Goal: Task Accomplishment & Management: Use online tool/utility

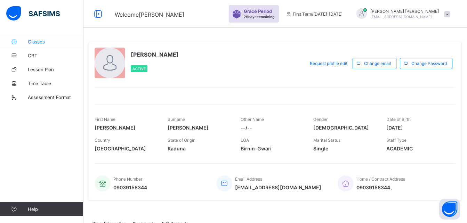
click at [39, 44] on link "Classes" at bounding box center [41, 42] width 83 height 14
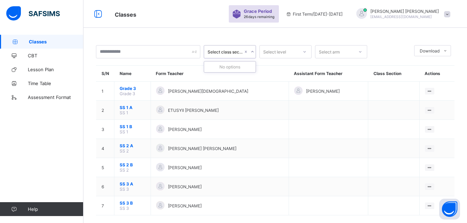
click at [251, 53] on icon at bounding box center [252, 51] width 4 height 7
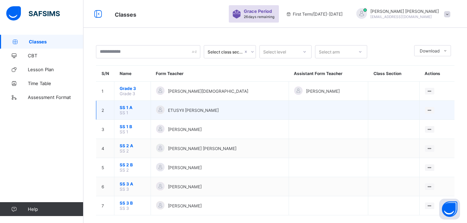
click at [256, 118] on td "ETUSYlI [PERSON_NAME]" at bounding box center [220, 110] width 138 height 19
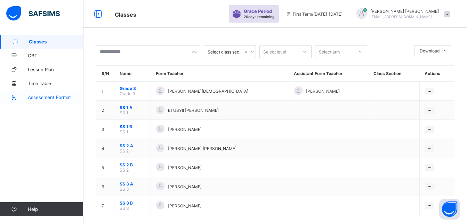
click at [49, 96] on span "Assessment Format" at bounding box center [56, 98] width 56 height 6
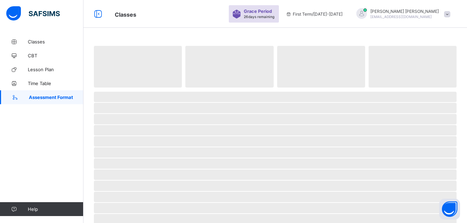
click at [49, 96] on span "Assessment Format" at bounding box center [56, 98] width 55 height 6
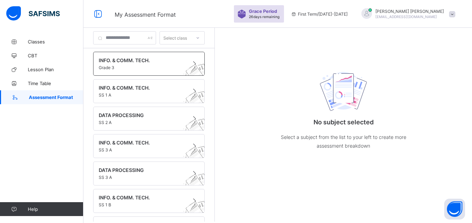
click at [152, 66] on span "Grade 3" at bounding box center [142, 67] width 87 height 5
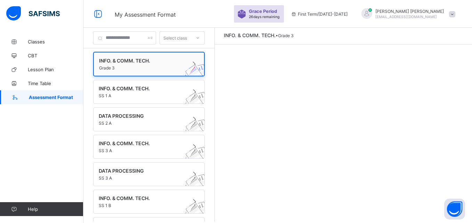
click at [152, 66] on span "Grade 3" at bounding box center [142, 67] width 87 height 5
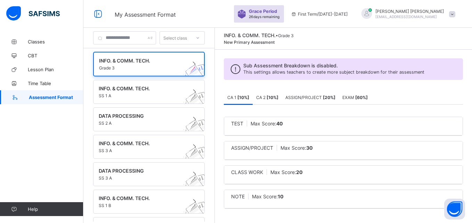
scroll to position [3, 0]
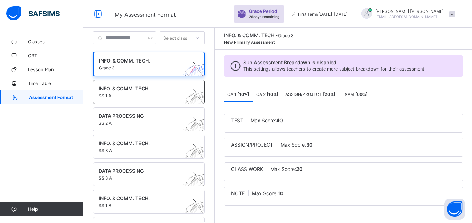
click at [153, 88] on span "INFO. & COMM. TECH." at bounding box center [142, 89] width 87 height 6
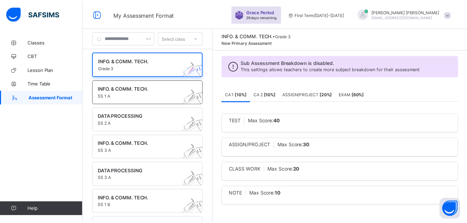
scroll to position [0, 0]
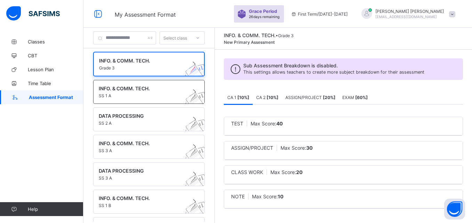
click at [153, 88] on span "INFO. & COMM. TECH." at bounding box center [142, 89] width 87 height 6
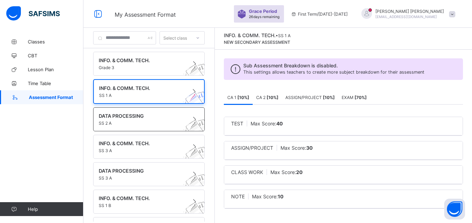
click at [155, 123] on span "SS 2 A" at bounding box center [142, 123] width 87 height 5
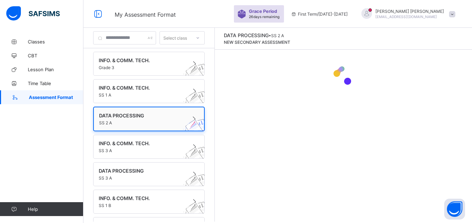
click at [155, 123] on span "SS 2 A" at bounding box center [142, 122] width 87 height 5
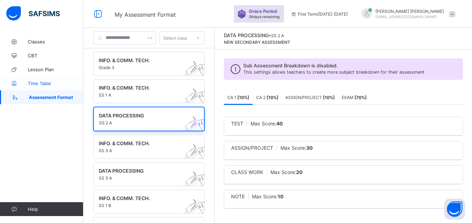
click at [47, 85] on span "Time Table" at bounding box center [56, 84] width 56 height 6
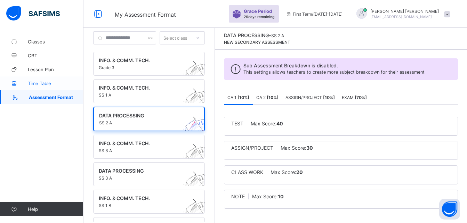
click at [47, 85] on span "Time Table" at bounding box center [56, 84] width 56 height 6
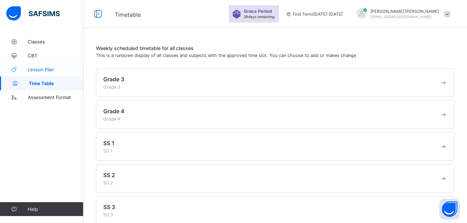
click at [55, 68] on span "Lesson Plan" at bounding box center [56, 70] width 56 height 6
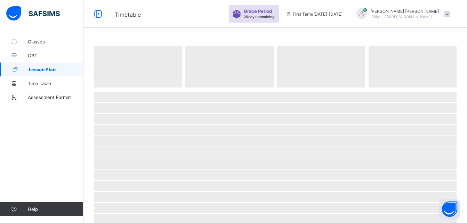
click at [55, 68] on span "Lesson Plan" at bounding box center [56, 70] width 55 height 6
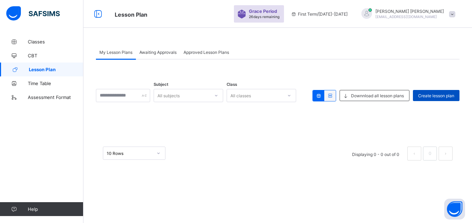
click at [446, 95] on span "Create lesson plan" at bounding box center [436, 95] width 36 height 5
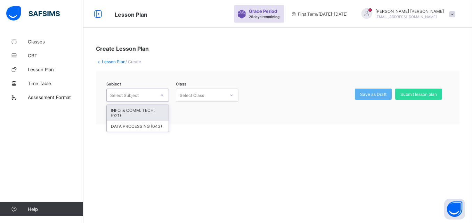
click at [164, 96] on icon at bounding box center [162, 95] width 4 height 7
click at [151, 111] on div "INFO. & COMM. TECH. (021)" at bounding box center [138, 113] width 62 height 16
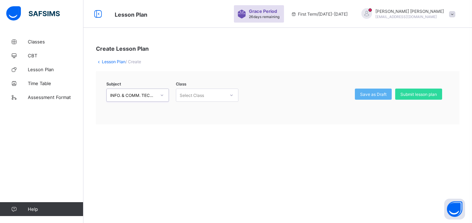
click at [194, 99] on div "Select Class" at bounding box center [192, 95] width 24 height 13
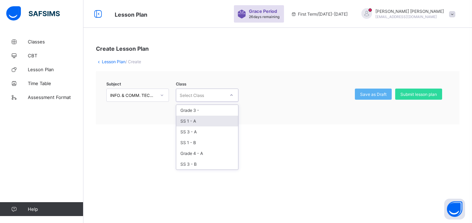
click at [197, 122] on div "SS 1 - A" at bounding box center [207, 121] width 62 height 11
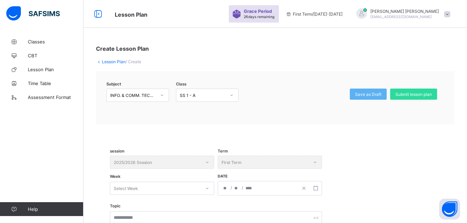
drag, startPoint x: 465, startPoint y: 54, endPoint x: 464, endPoint y: 76, distance: 22.3
drag, startPoint x: 464, startPoint y: 76, endPoint x: 415, endPoint y: 80, distance: 49.5
click at [415, 80] on div "Subject INFO. & COMM. TECH. (021) Class SS 1 - A Save as Draft Submit lesson pl…" at bounding box center [275, 97] width 358 height 53
click at [51, 57] on span "CBT" at bounding box center [56, 56] width 56 height 6
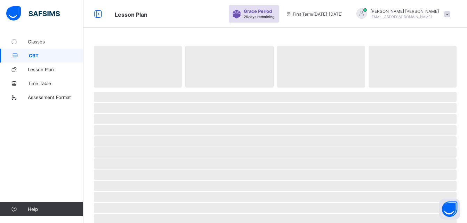
click at [51, 57] on span "CBT" at bounding box center [56, 56] width 55 height 6
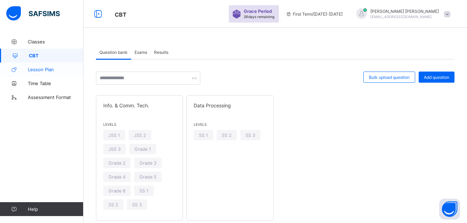
click at [45, 70] on span "Lesson Plan" at bounding box center [56, 70] width 56 height 6
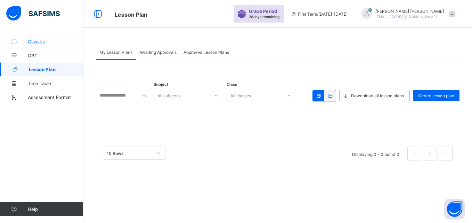
click at [46, 43] on span "Classes" at bounding box center [56, 42] width 56 height 6
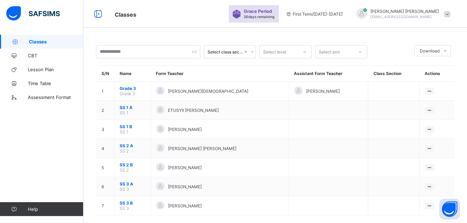
click at [14, 15] on img at bounding box center [33, 13] width 54 height 15
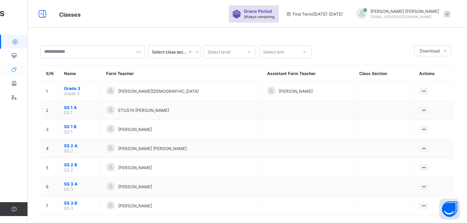
click at [15, 67] on icon at bounding box center [14, 69] width 28 height 5
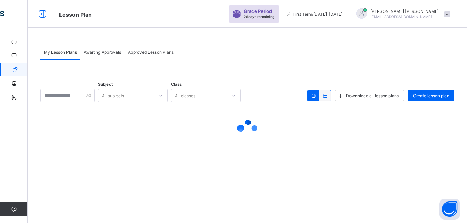
click at [15, 67] on icon at bounding box center [15, 69] width 28 height 5
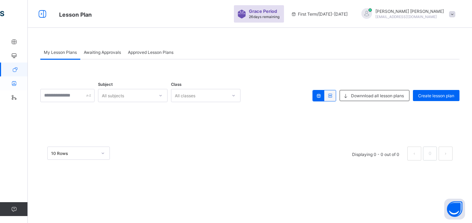
click at [13, 82] on icon at bounding box center [14, 83] width 28 height 5
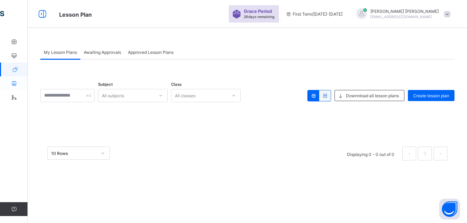
click at [13, 82] on icon at bounding box center [14, 83] width 28 height 5
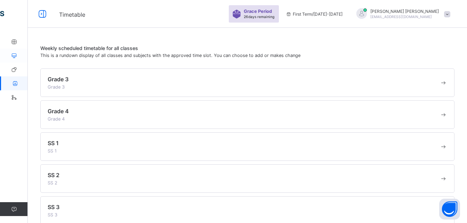
click at [13, 57] on icon at bounding box center [14, 55] width 28 height 5
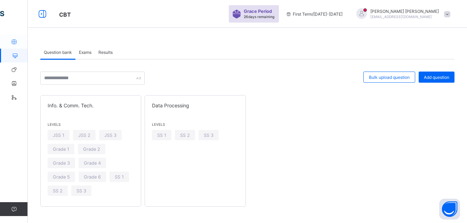
click at [17, 45] on link "Classes" at bounding box center [41, 42] width 83 height 14
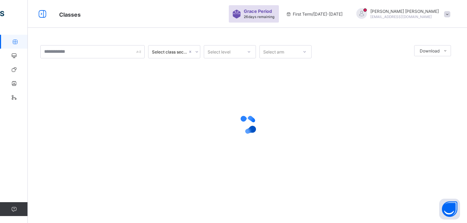
click at [17, 45] on link "Classes" at bounding box center [41, 42] width 83 height 14
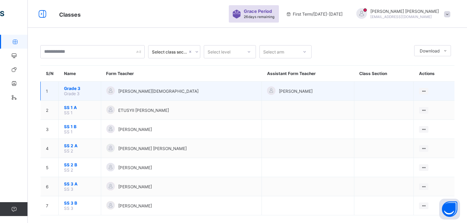
click at [80, 94] on td "Grade 3 Grade 3" at bounding box center [80, 91] width 42 height 19
drag, startPoint x: 80, startPoint y: 94, endPoint x: 112, endPoint y: 91, distance: 32.4
click at [112, 91] on div at bounding box center [110, 91] width 8 height 8
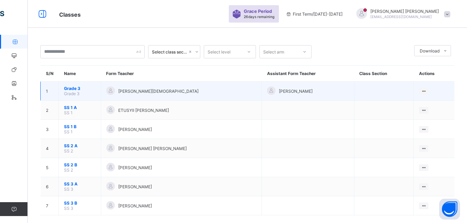
click at [112, 91] on div at bounding box center [110, 91] width 8 height 8
click at [422, 98] on ul "View Class" at bounding box center [409, 104] width 38 height 13
click at [416, 103] on div "View Class" at bounding box center [415, 104] width 22 height 7
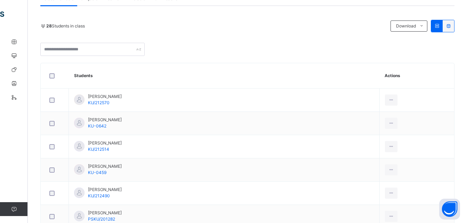
scroll to position [153, 0]
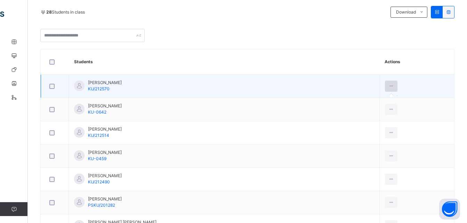
click at [388, 88] on icon at bounding box center [391, 86] width 6 height 6
click at [388, 86] on icon at bounding box center [391, 86] width 6 height 6
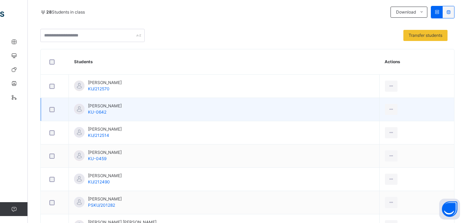
click at [50, 113] on div at bounding box center [54, 109] width 17 height 15
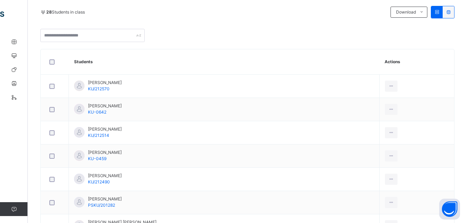
click at [51, 65] on div at bounding box center [54, 62] width 17 height 15
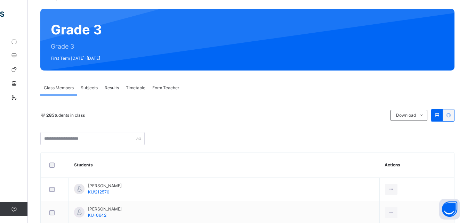
scroll to position [56, 0]
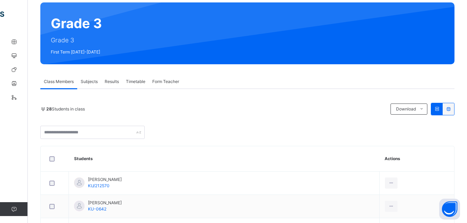
drag, startPoint x: 455, startPoint y: 57, endPoint x: 455, endPoint y: 62, distance: 4.6
click at [454, 62] on div "Grade 3 Grade 3 First Term [DATE]-[DATE]" at bounding box center [247, 33] width 414 height 62
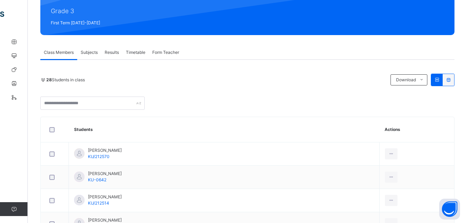
scroll to position [90, 0]
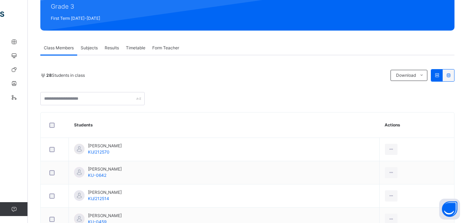
click at [91, 48] on span "Subjects" at bounding box center [89, 48] width 17 height 6
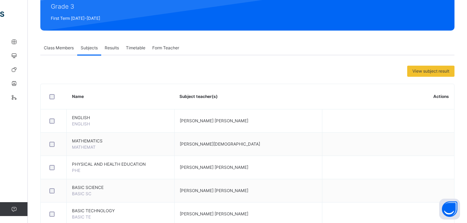
click at [113, 48] on span "Results" at bounding box center [112, 48] width 14 height 6
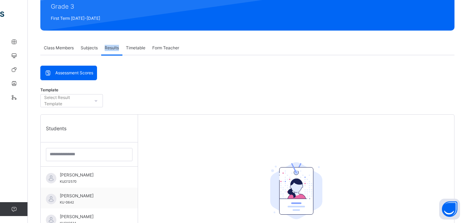
click at [113, 48] on span "Results" at bounding box center [112, 48] width 14 height 6
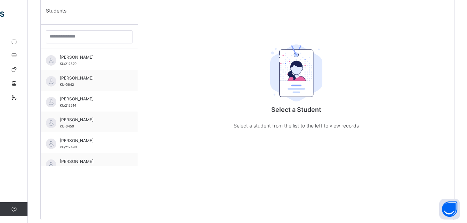
scroll to position [215, 0]
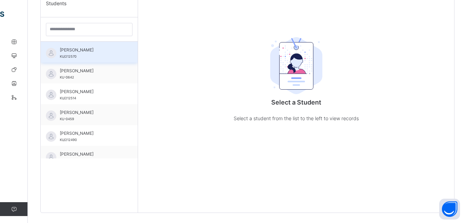
click at [99, 53] on span "[PERSON_NAME]" at bounding box center [91, 50] width 62 height 6
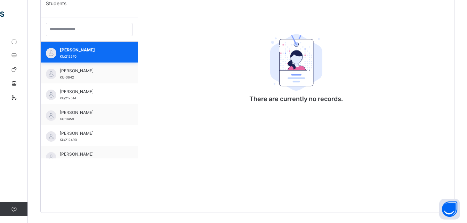
click at [99, 53] on span "[PERSON_NAME]" at bounding box center [91, 50] width 62 height 6
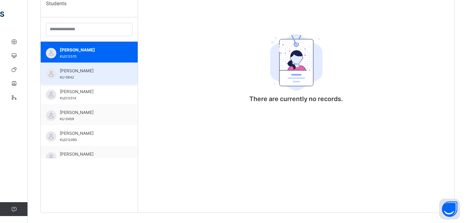
click at [80, 74] on div "ADAMU IMAM AMINU KU-0642" at bounding box center [91, 74] width 62 height 13
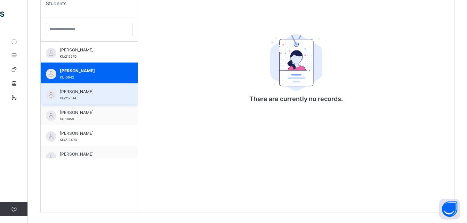
click at [79, 95] on span "[PERSON_NAME]" at bounding box center [91, 92] width 62 height 6
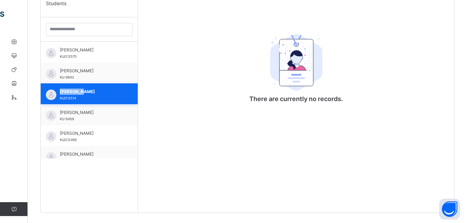
click at [79, 95] on span "[PERSON_NAME]" at bounding box center [91, 92] width 62 height 6
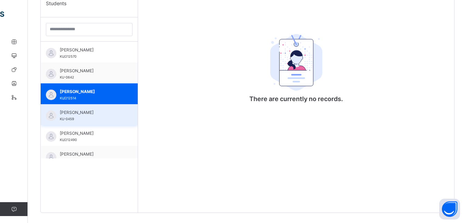
drag, startPoint x: 79, startPoint y: 95, endPoint x: 82, endPoint y: 113, distance: 18.3
click at [82, 113] on span "[PERSON_NAME]" at bounding box center [91, 113] width 62 height 6
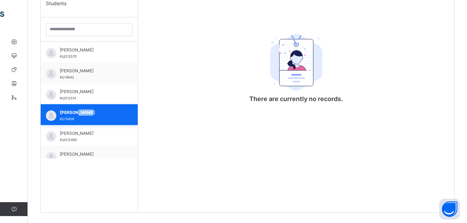
click at [82, 113] on span "[PERSON_NAME]" at bounding box center [91, 113] width 62 height 6
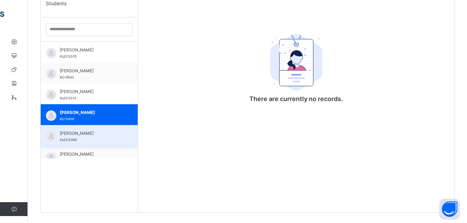
drag, startPoint x: 82, startPoint y: 113, endPoint x: 88, endPoint y: 133, distance: 21.9
click at [88, 133] on span "[PERSON_NAME]" at bounding box center [91, 133] width 62 height 6
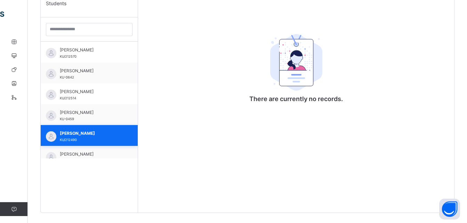
click at [88, 133] on span "[PERSON_NAME]" at bounding box center [91, 133] width 62 height 6
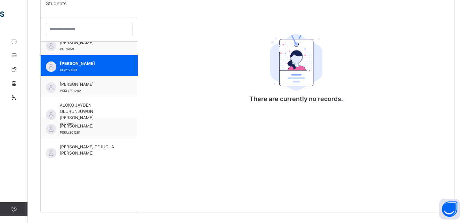
scroll to position [83, 0]
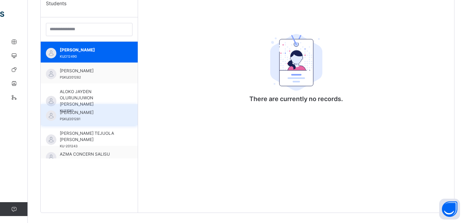
click at [92, 118] on div "[PERSON_NAME] PSKU/201281" at bounding box center [91, 116] width 62 height 13
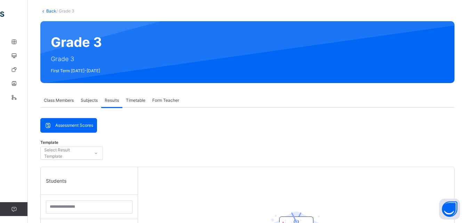
scroll to position [37, 0]
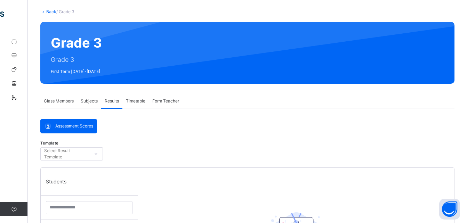
click at [48, 13] on link "Back" at bounding box center [51, 11] width 10 height 5
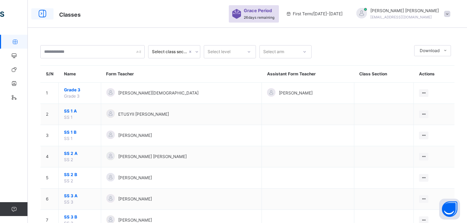
click at [42, 13] on icon at bounding box center [43, 14] width 12 height 13
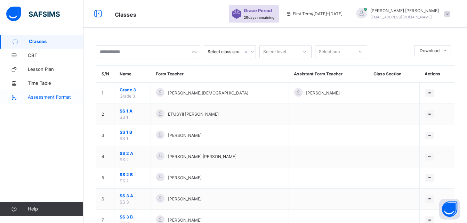
click at [64, 98] on span "Assessment Format" at bounding box center [56, 97] width 56 height 7
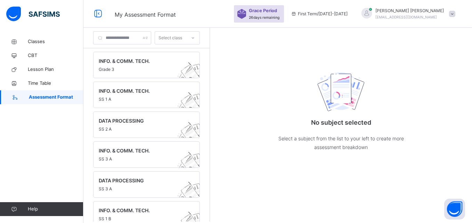
click at [195, 39] on icon at bounding box center [193, 37] width 4 height 7
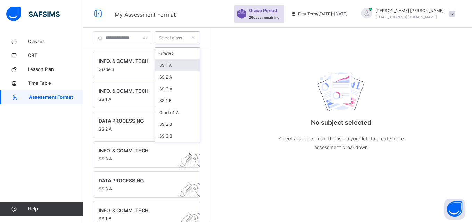
click at [187, 67] on div "SS 1 A" at bounding box center [177, 65] width 44 height 12
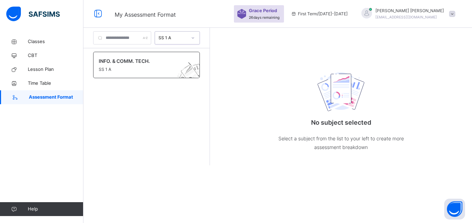
click at [163, 67] on span "SS 1 A" at bounding box center [140, 69] width 82 height 6
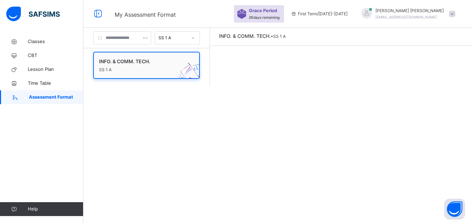
click at [163, 67] on span "SS 1 A" at bounding box center [140, 70] width 82 height 6
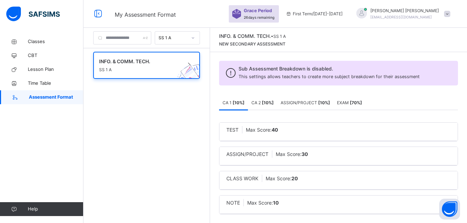
click at [274, 100] on b "[ 10 %]" at bounding box center [268, 102] width 12 height 5
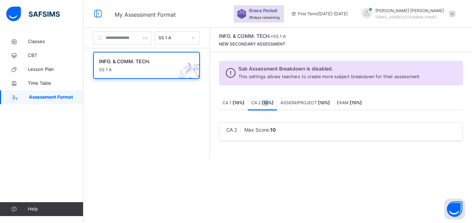
click at [274, 100] on b "[ 10 %]" at bounding box center [268, 102] width 12 height 5
click at [324, 102] on span "ASSIGN/PROJECT [ 10 %]" at bounding box center [305, 102] width 49 height 5
click at [362, 104] on b "[ 70 %]" at bounding box center [356, 102] width 12 height 5
click at [244, 103] on b "[ 10 %]" at bounding box center [239, 102] width 12 height 5
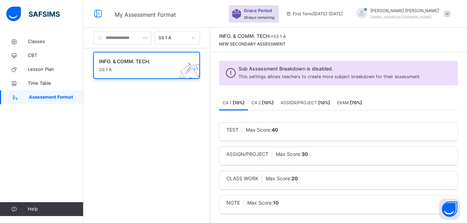
click at [244, 103] on b "[ 10 %]" at bounding box center [239, 102] width 12 height 5
click at [161, 66] on span at bounding box center [140, 66] width 82 height 2
click at [151, 39] on div at bounding box center [122, 37] width 58 height 13
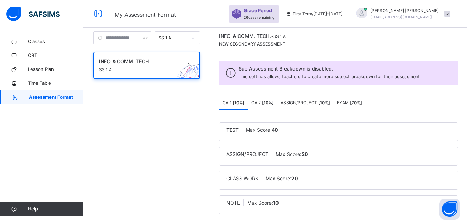
click at [151, 39] on div at bounding box center [122, 37] width 58 height 13
click at [292, 15] on icon at bounding box center [289, 13] width 6 height 5
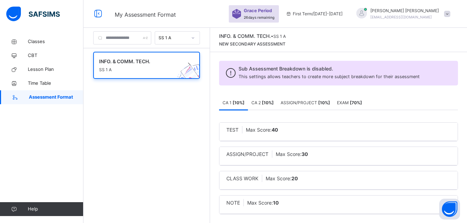
click at [327, 14] on span "First Term / [DATE]-[DATE]" at bounding box center [314, 14] width 57 height 6
click at [342, 13] on span "First Term / [DATE]-[DATE]" at bounding box center [314, 14] width 57 height 6
click at [300, 130] on div "TEST Max Score: 40" at bounding box center [338, 129] width 224 height 7
click at [238, 132] on span "TEST" at bounding box center [232, 130] width 12 height 6
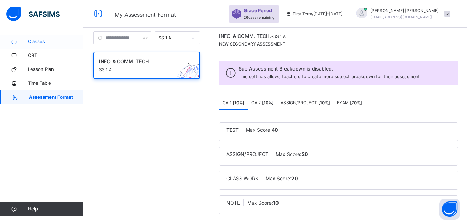
click at [48, 45] on link "Classes" at bounding box center [41, 42] width 83 height 14
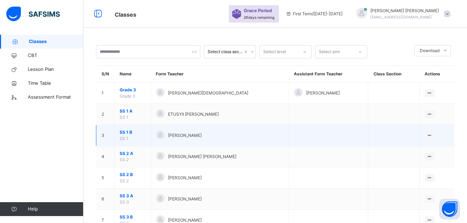
click at [132, 133] on span "SS 1 B" at bounding box center [133, 132] width 26 height 6
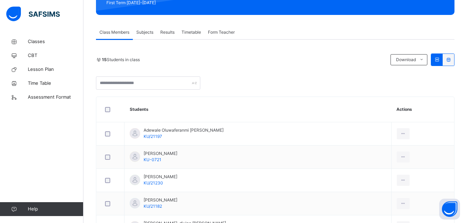
scroll to position [107, 0]
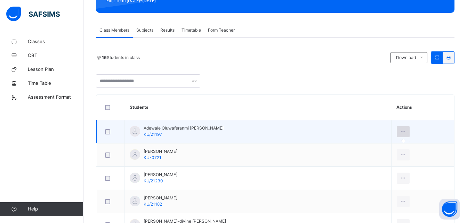
click at [403, 132] on icon at bounding box center [403, 132] width 6 height 6
click at [405, 132] on icon at bounding box center [403, 132] width 6 height 6
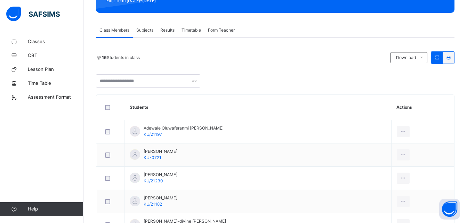
click at [337, 67] on div "15 Students in class Download Pdf Report Excel Report" at bounding box center [275, 69] width 358 height 36
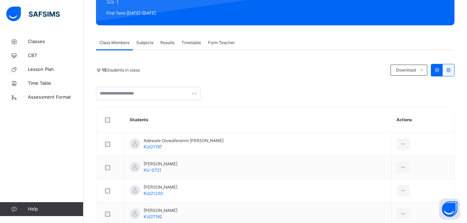
scroll to position [92, 0]
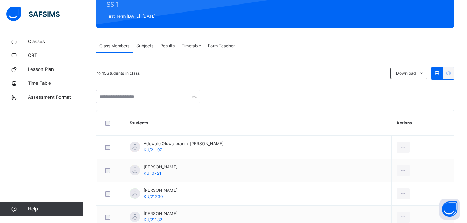
click at [143, 47] on span "Subjects" at bounding box center [144, 46] width 17 height 6
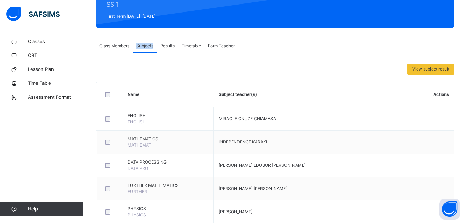
click at [143, 47] on span "Subjects" at bounding box center [144, 46] width 17 height 6
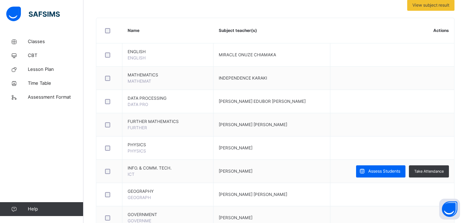
scroll to position [157, 0]
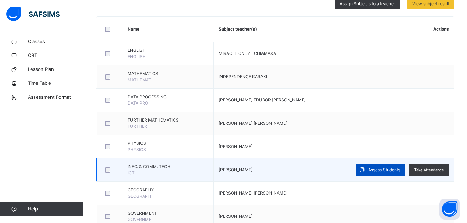
click at [398, 170] on span "Assess Students" at bounding box center [384, 170] width 32 height 6
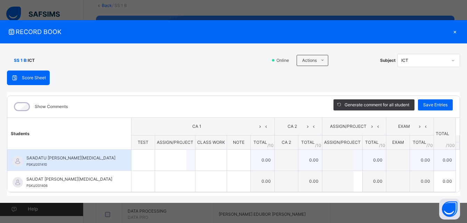
scroll to position [44, 0]
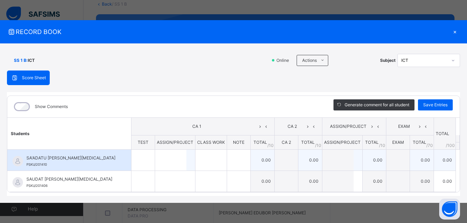
click at [88, 157] on span "SA'ADATU [PERSON_NAME][MEDICAL_DATA]" at bounding box center [70, 158] width 89 height 6
click at [143, 160] on div at bounding box center [142, 160] width 23 height 21
click at [167, 157] on input "text" at bounding box center [170, 160] width 31 height 21
click at [195, 155] on input "text" at bounding box center [210, 160] width 31 height 21
click at [233, 160] on input "text" at bounding box center [238, 160] width 23 height 21
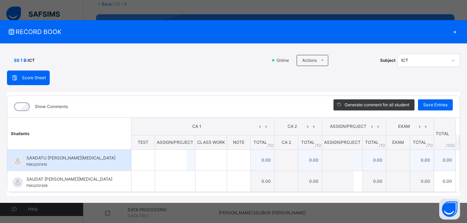
click at [298, 158] on td "0.00" at bounding box center [310, 160] width 24 height 21
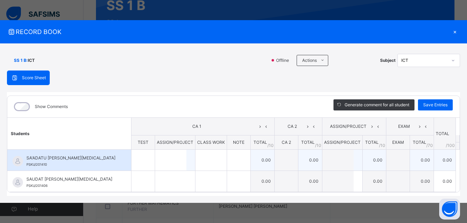
scroll to position [86, 0]
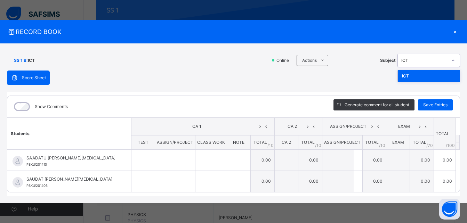
click at [452, 58] on icon at bounding box center [453, 60] width 4 height 7
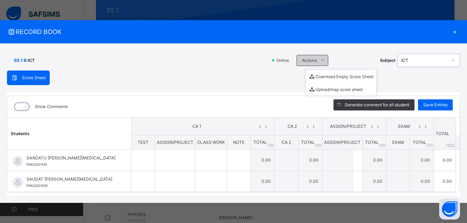
click at [320, 61] on icon at bounding box center [322, 61] width 5 height 6
click at [195, 72] on div "Score Sheet Score Sheet Show Comments Generate comment for all student Save Ent…" at bounding box center [233, 134] width 453 height 126
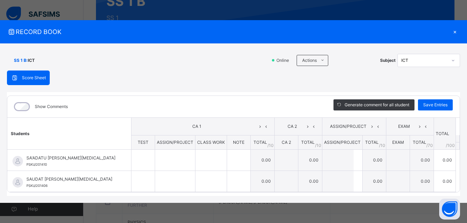
scroll to position [74, 0]
click at [454, 33] on div "×" at bounding box center [455, 31] width 10 height 9
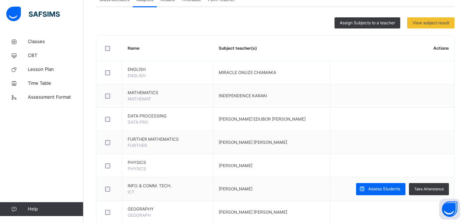
scroll to position [150, 0]
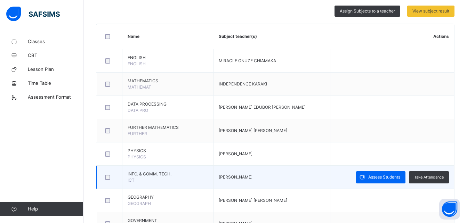
click at [105, 181] on div at bounding box center [109, 177] width 15 height 15
click at [111, 178] on div at bounding box center [109, 177] width 11 height 5
click at [395, 175] on span "Assess Students" at bounding box center [384, 177] width 32 height 6
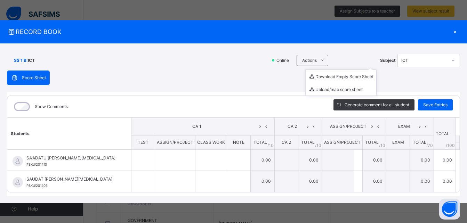
click at [320, 70] on ul "Download Empty Score Sheet Upload/map score sheet" at bounding box center [340, 83] width 71 height 26
click at [317, 60] on span at bounding box center [322, 60] width 11 height 11
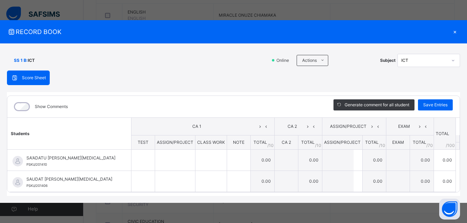
scroll to position [194, 0]
click at [323, 59] on icon at bounding box center [322, 61] width 5 height 6
click at [181, 84] on div "Score Sheet Score Sheet Show Comments Generate comment for all student Save Ent…" at bounding box center [233, 134] width 453 height 126
click at [455, 30] on div "×" at bounding box center [455, 31] width 10 height 9
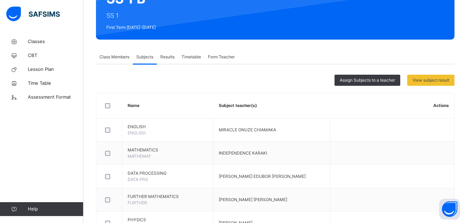
scroll to position [75, 0]
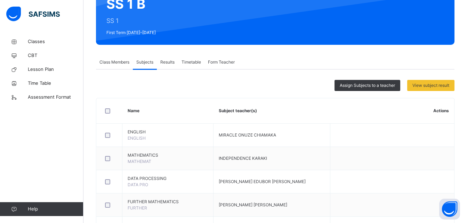
click at [223, 65] on span "Form Teacher" at bounding box center [221, 62] width 27 height 6
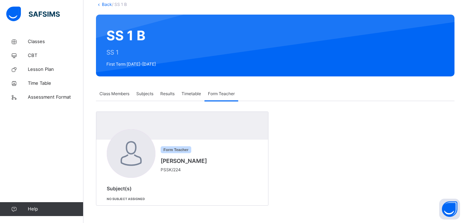
scroll to position [44, 0]
click at [223, 65] on div at bounding box center [305, 46] width 278 height 48
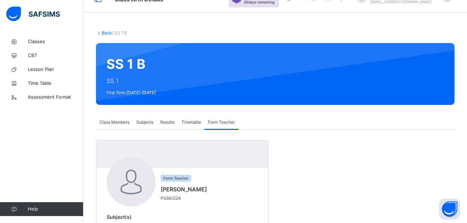
scroll to position [0, 0]
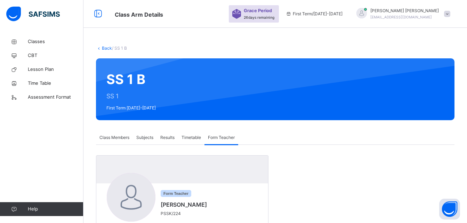
click at [450, 15] on span at bounding box center [447, 14] width 6 height 6
click at [326, 54] on div "Back / SS 1 B SS 1 B SS 1 First Term [DATE]-[DATE] Class Members Subjects Resul…" at bounding box center [274, 151] width 383 height 232
click at [43, 40] on span "Classes" at bounding box center [56, 41] width 56 height 7
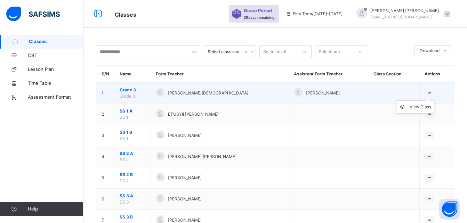
click at [430, 100] on ul "View Class" at bounding box center [415, 106] width 38 height 13
click at [422, 108] on div "View Class" at bounding box center [421, 107] width 22 height 7
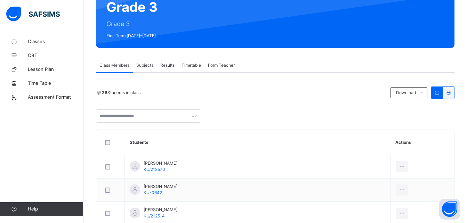
scroll to position [92, 0]
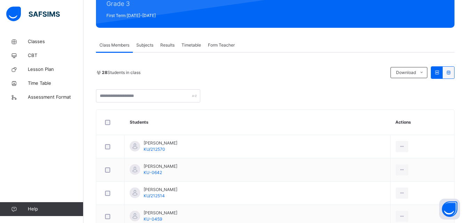
click at [166, 46] on span "Results" at bounding box center [167, 45] width 14 height 6
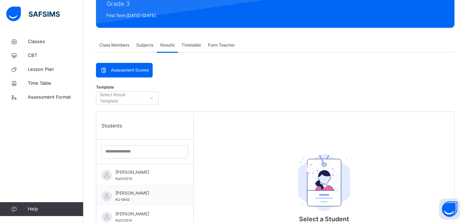
click at [148, 47] on span "Subjects" at bounding box center [144, 45] width 17 height 6
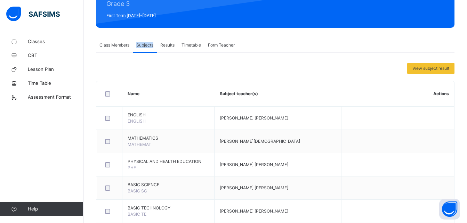
click at [148, 47] on span "Subjects" at bounding box center [144, 45] width 17 height 6
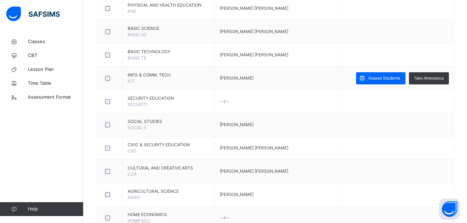
scroll to position [248, 0]
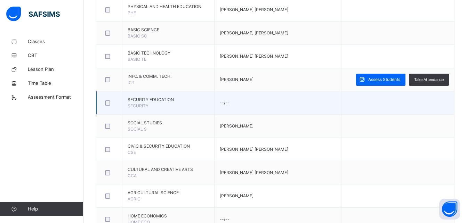
click at [454, 108] on td at bounding box center [397, 102] width 113 height 23
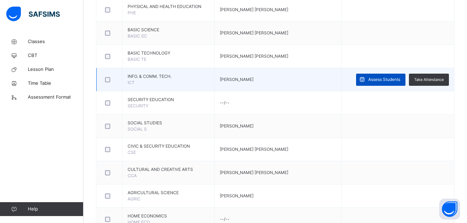
click at [384, 80] on span "Assess Students" at bounding box center [384, 79] width 32 height 6
click at [0, 0] on div "Grade 3 : Offline Actions Download Empty Score Sheet Upload/map score sheet Sub…" at bounding box center [0, 0] width 0 height 0
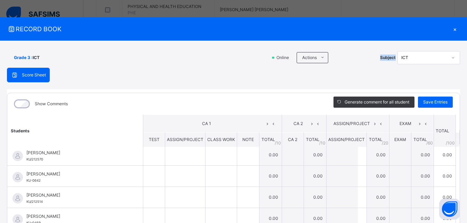
scroll to position [0, 0]
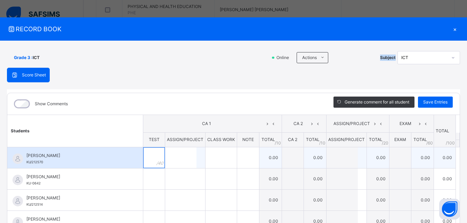
click at [143, 155] on input "text" at bounding box center [154, 157] width 22 height 21
type input "**"
click at [146, 161] on div "**" at bounding box center [154, 157] width 22 height 21
type input "*"
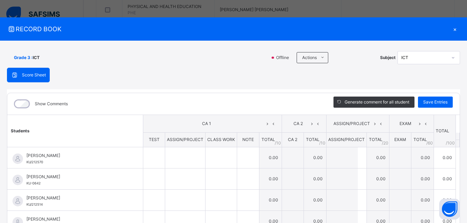
click at [196, 97] on div "Show Comments" at bounding box center [165, 104] width 316 height 22
click at [450, 30] on div "×" at bounding box center [455, 28] width 10 height 9
